Goal: Task Accomplishment & Management: Use online tool/utility

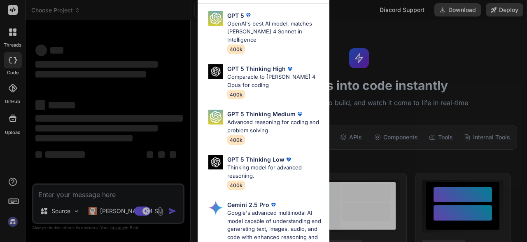
click at [411, 57] on div "Ultra Models GPT 5 OpenAI's best AI model, matches [PERSON_NAME] 4 Sonnet in In…" at bounding box center [263, 121] width 527 height 242
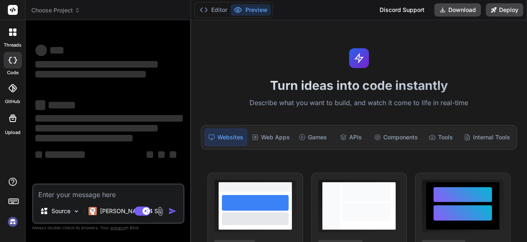
click at [10, 33] on icon at bounding box center [10, 34] width 3 height 3
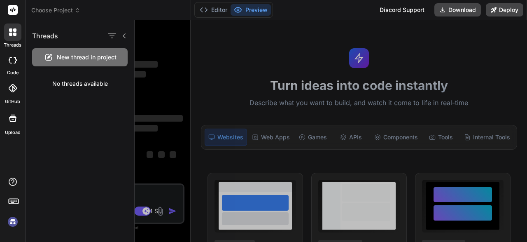
click at [12, 229] on div "threads code GitHub Upload" at bounding box center [13, 121] width 26 height 242
click at [14, 224] on img at bounding box center [13, 221] width 14 height 14
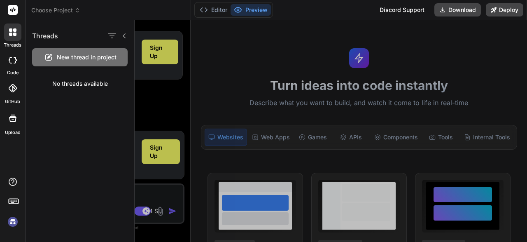
type textarea "x"
click at [250, 40] on div at bounding box center [331, 130] width 392 height 221
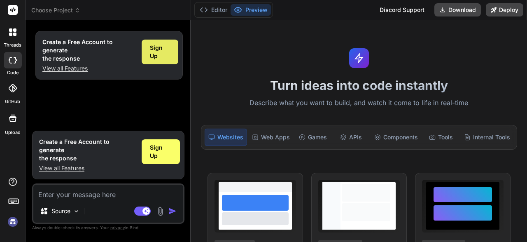
click at [162, 53] on span "Sign Up" at bounding box center [160, 52] width 20 height 16
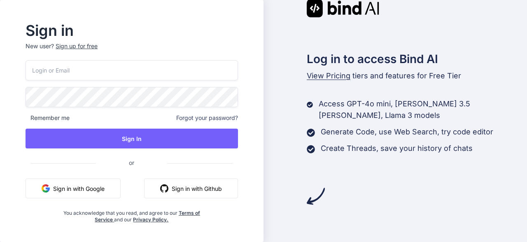
click at [82, 181] on button "Sign in with Google" at bounding box center [73, 188] width 95 height 20
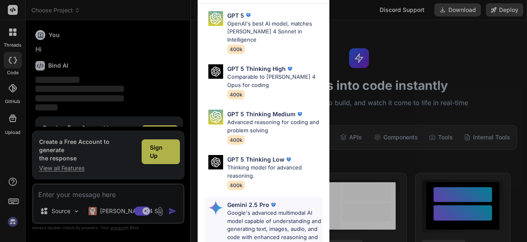
scroll to position [27, 0]
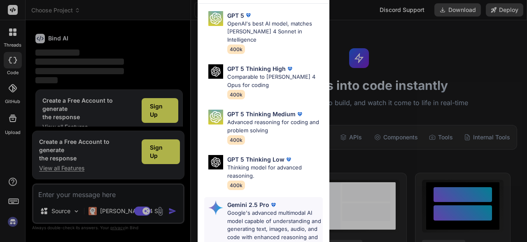
type textarea "x"
